Goal: Information Seeking & Learning: Learn about a topic

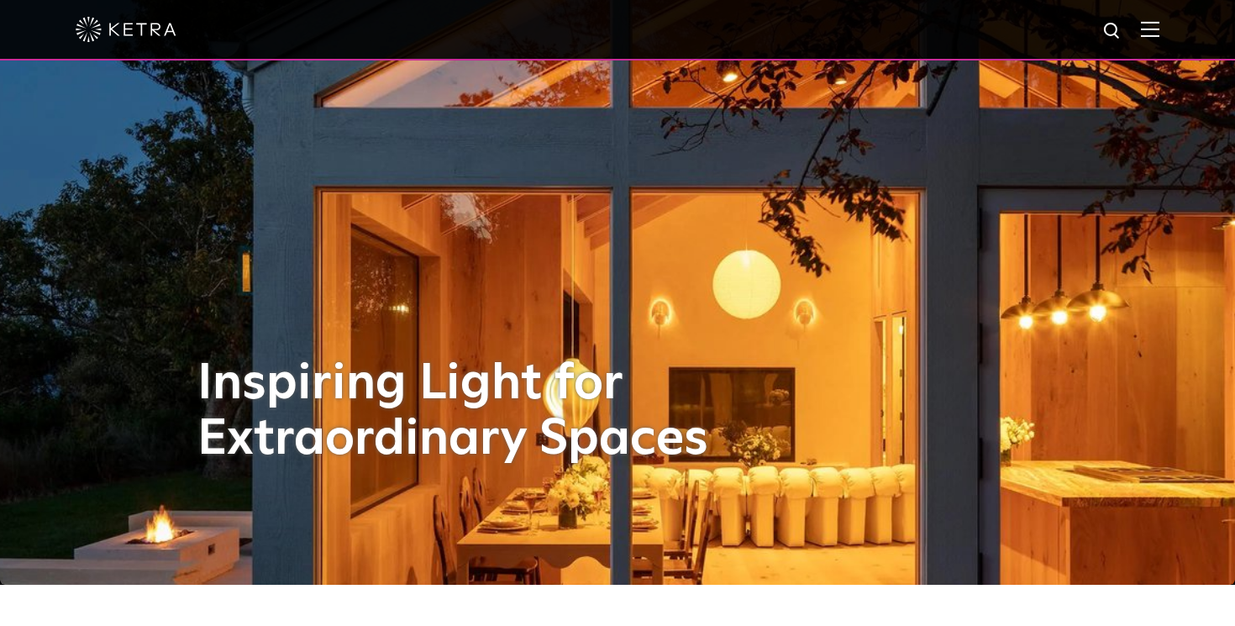
scroll to position [45, 0]
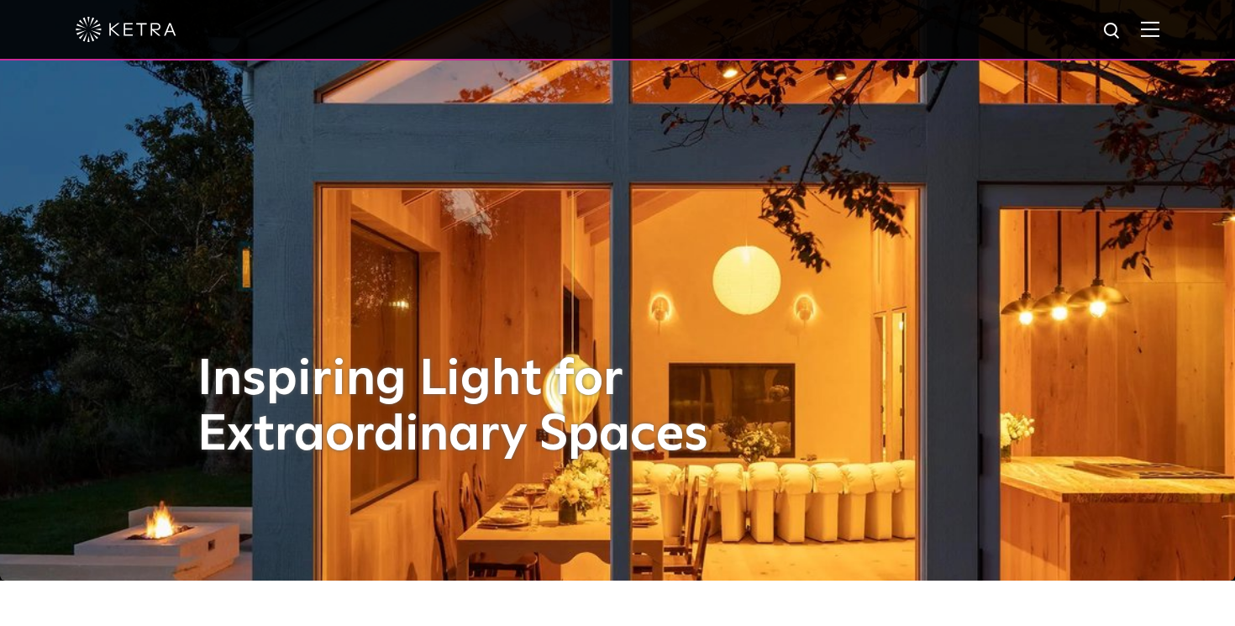
click at [1147, 29] on img at bounding box center [1150, 29] width 18 height 16
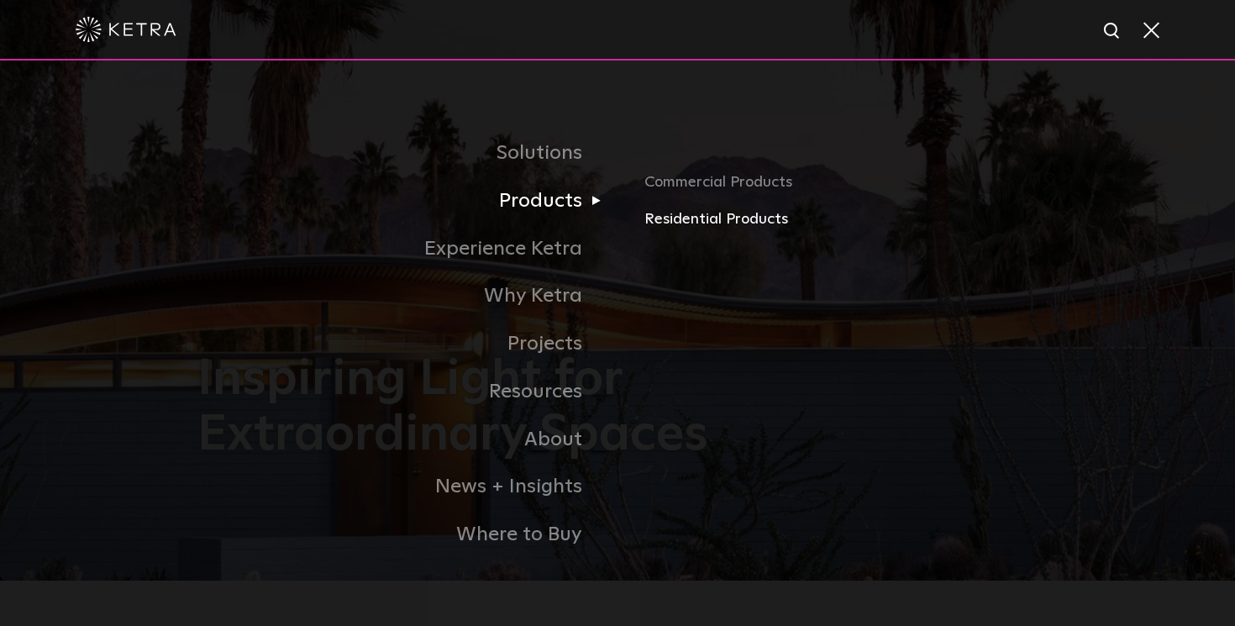
click at [671, 215] on link "Residential Products" at bounding box center [840, 219] width 393 height 24
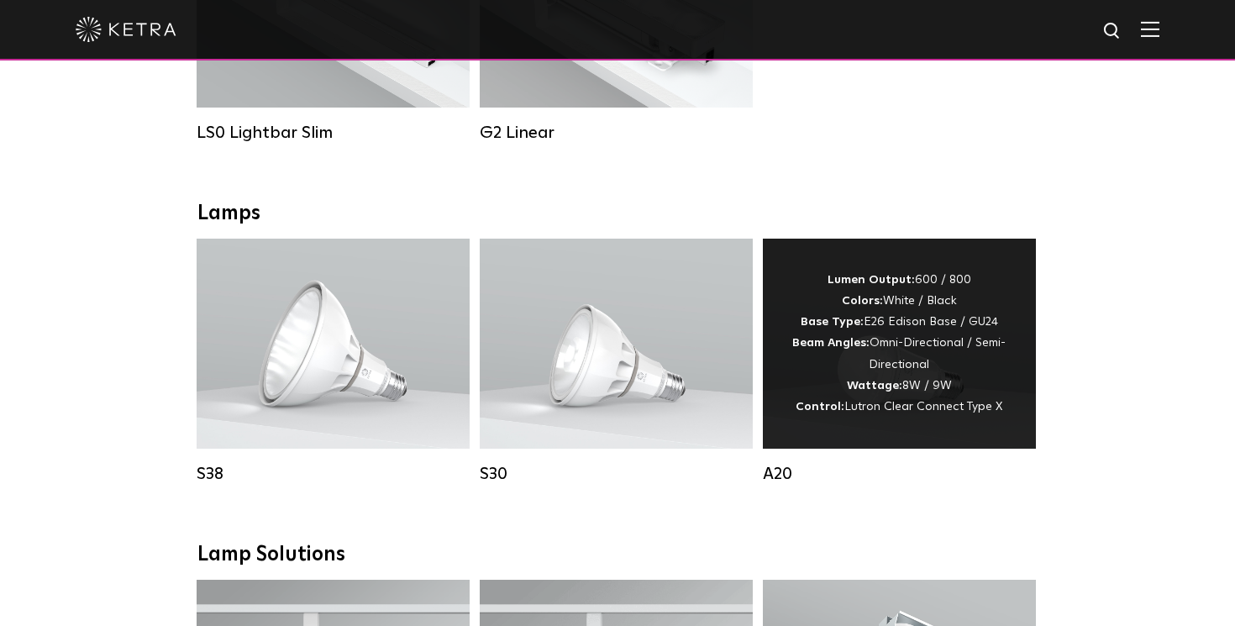
scroll to position [816, 0]
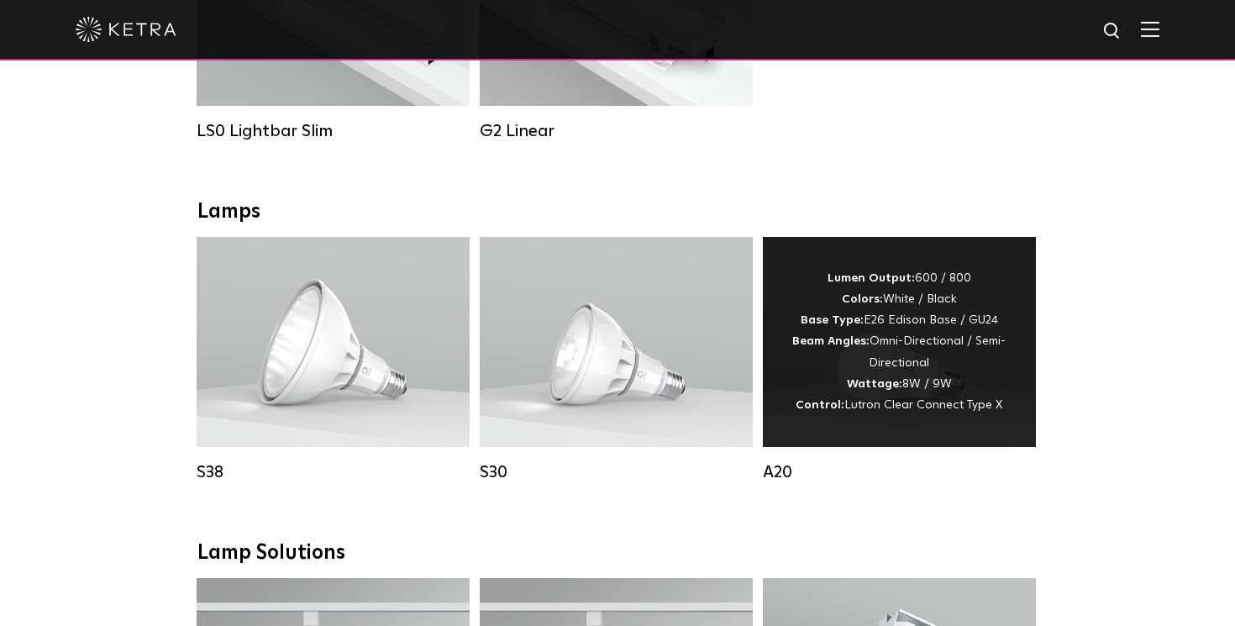
click at [1032, 304] on div "Lumen Output: 600 / 800 Colors: White / Black Base Type: E26 Edison Base / GU24…" at bounding box center [899, 342] width 273 height 210
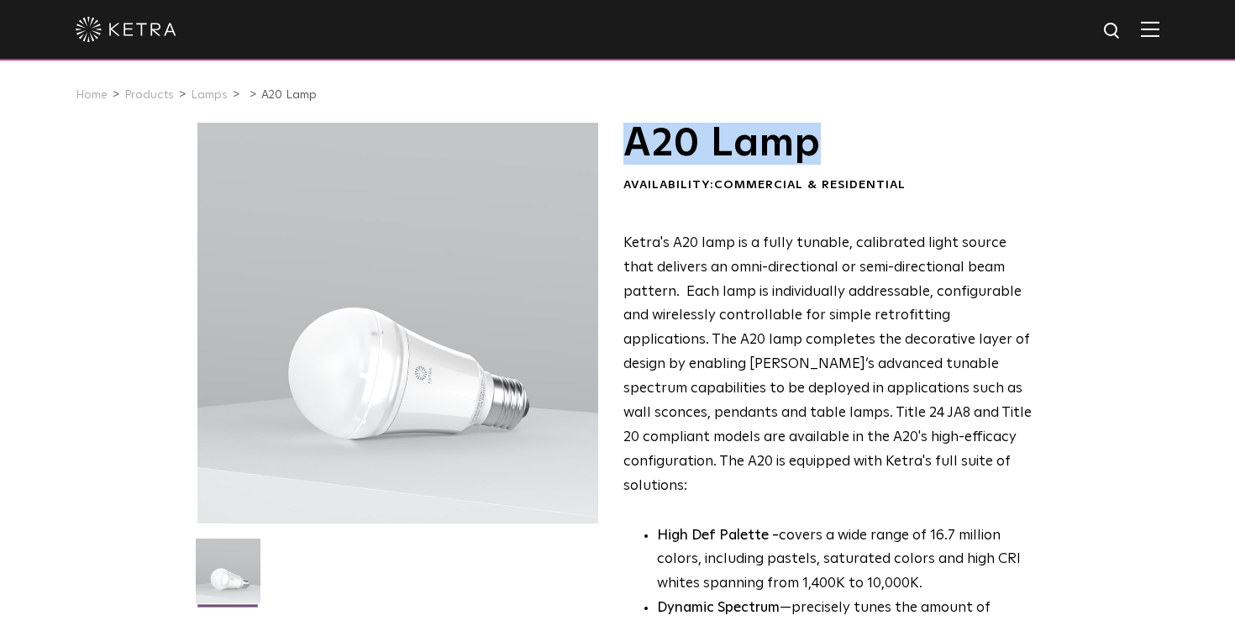
drag, startPoint x: 841, startPoint y: 157, endPoint x: 615, endPoint y: 150, distance: 226.1
click at [615, 150] on div "A20 Lamp Availability: Commercial & Residential Ketra's A20 lamp is a fully tun…" at bounding box center [617, 582] width 840 height 919
copy h1 "A20 Lamp"
